Goal: Task Accomplishment & Management: Manage account settings

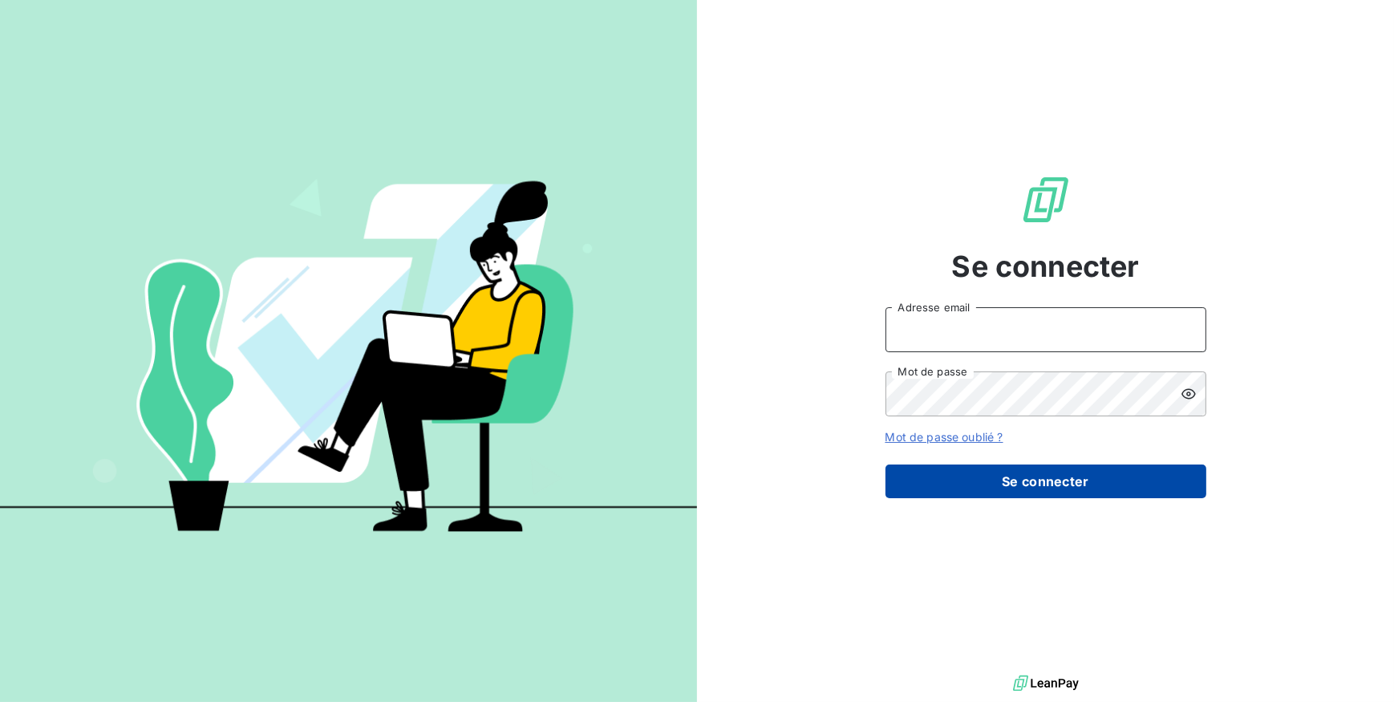
type input "[EMAIL_ADDRESS][DOMAIN_NAME]"
click at [942, 484] on button "Se connecter" at bounding box center [1045, 481] width 321 height 34
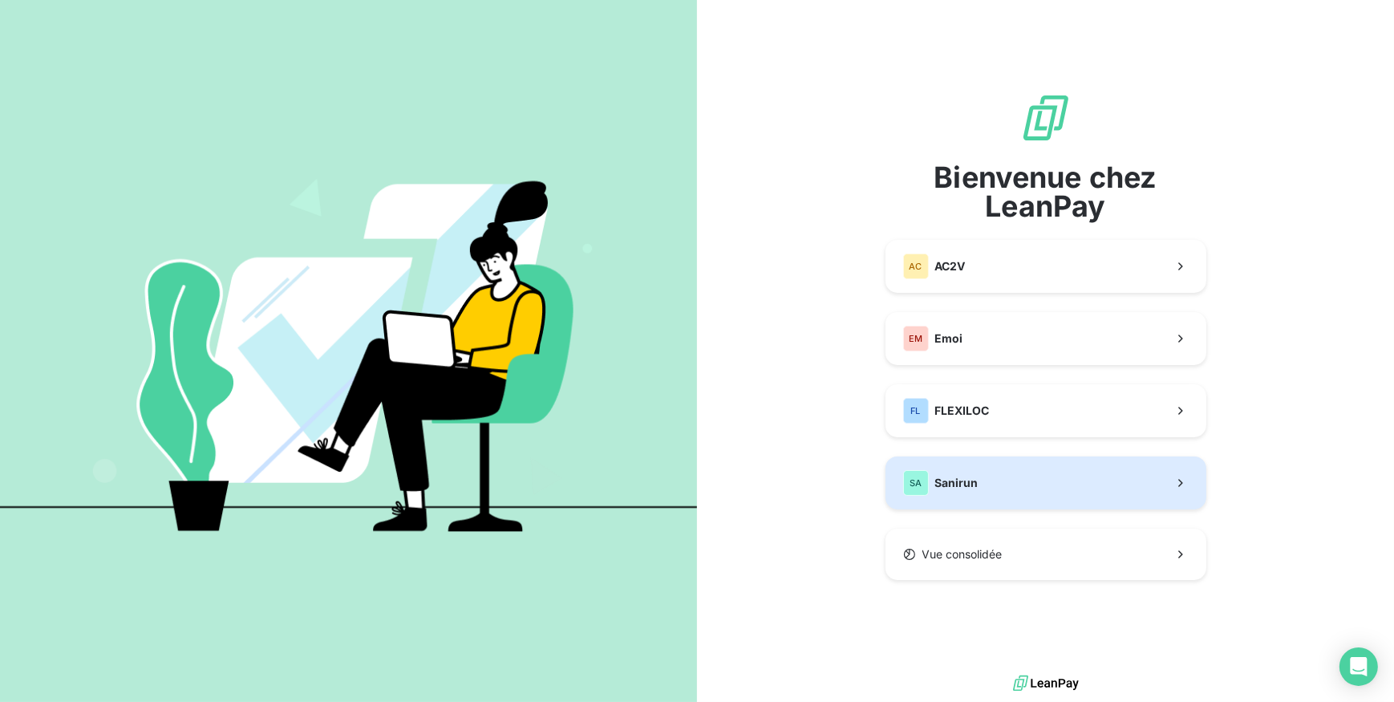
click at [961, 491] on div "SA Sanirun" at bounding box center [940, 483] width 75 height 26
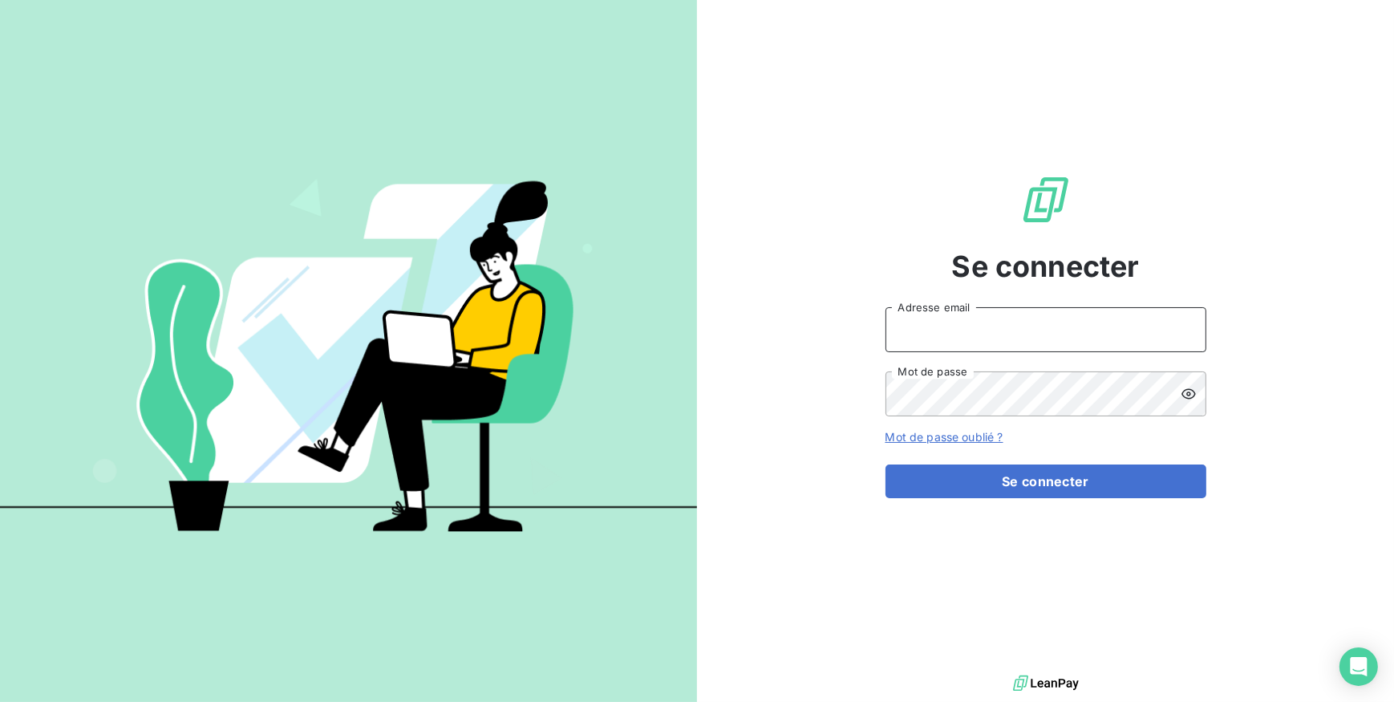
type input "[EMAIL_ADDRESS][DOMAIN_NAME]"
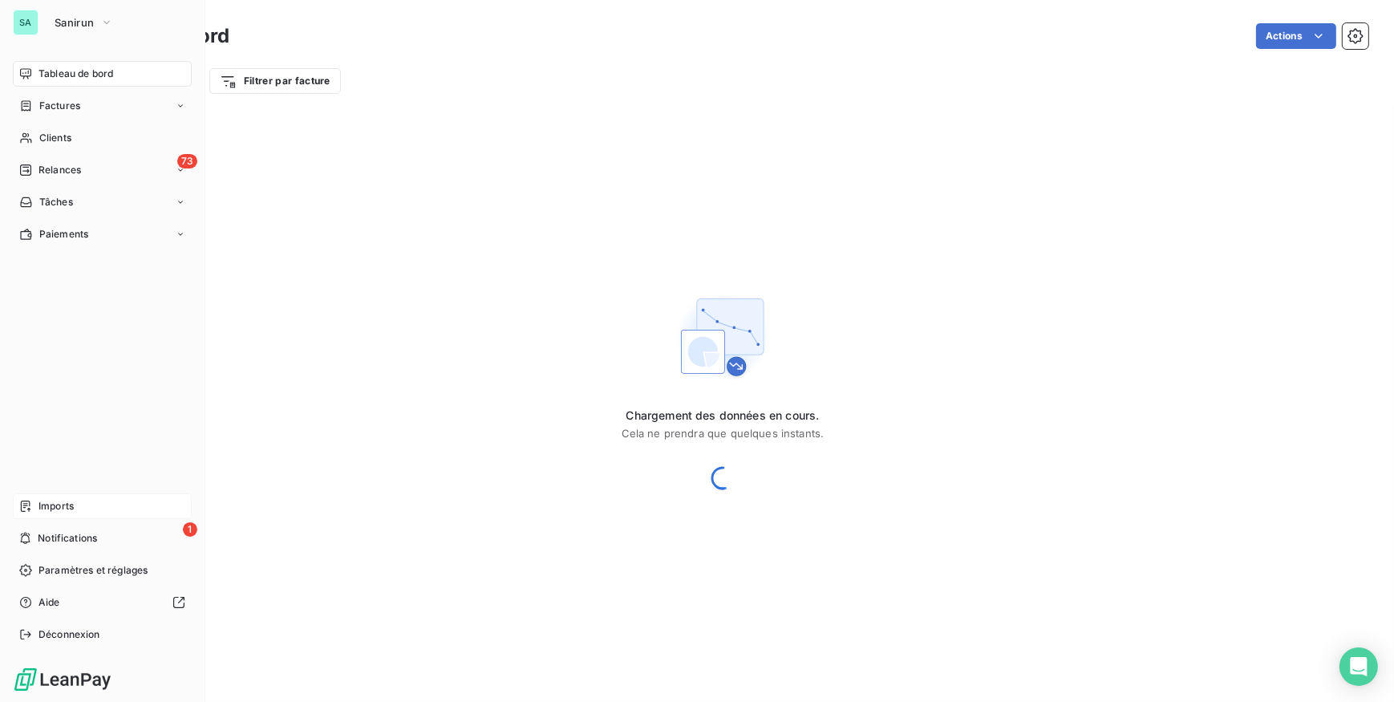
click at [59, 508] on span "Imports" at bounding box center [55, 506] width 35 height 14
